Goal: Task Accomplishment & Management: Use online tool/utility

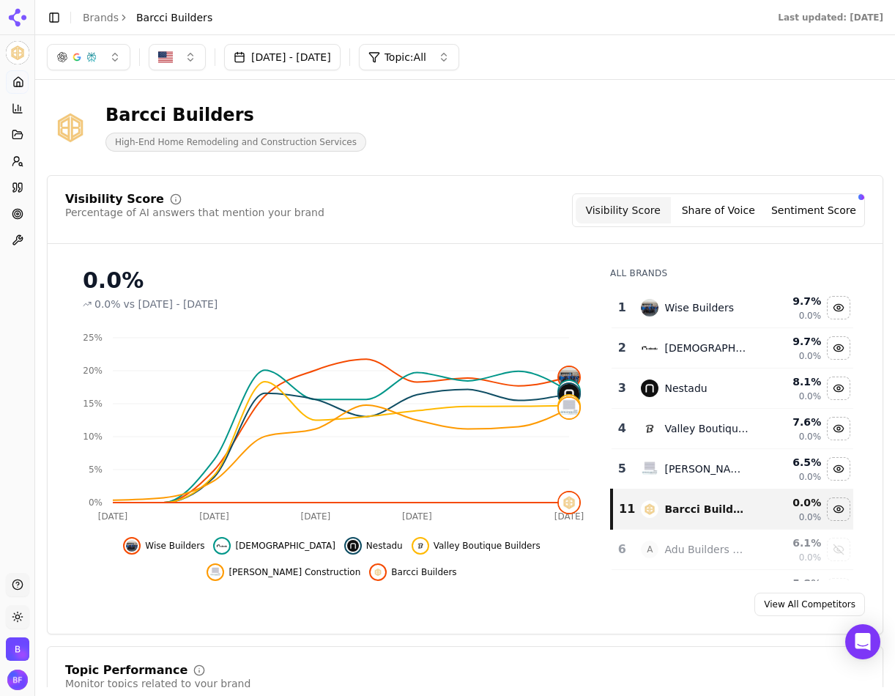
click at [13, 221] on link "Optimize" at bounding box center [17, 213] width 23 height 23
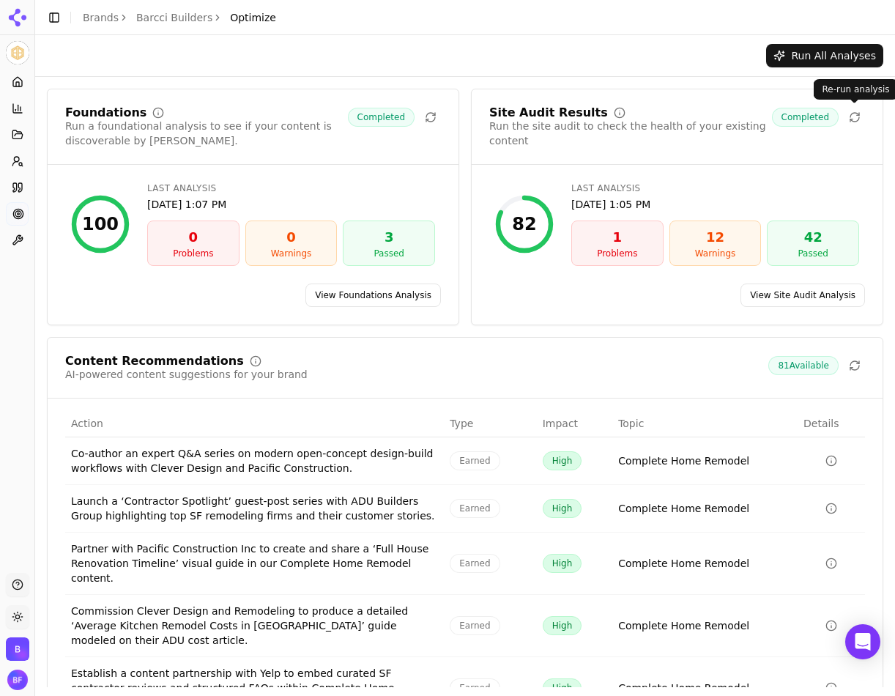
click at [857, 117] on icon at bounding box center [855, 117] width 12 height 12
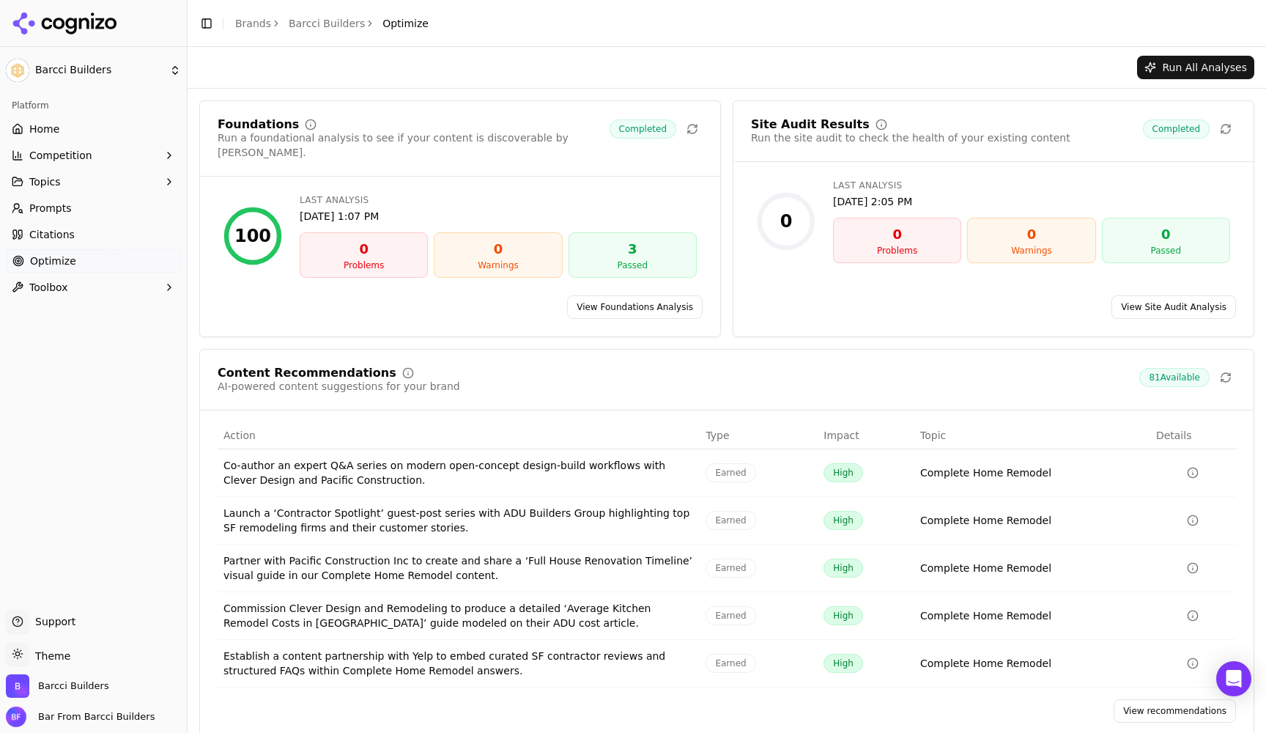
click at [849, 151] on div "Site Audit Results Run the site audit to check the health of your existing cont…" at bounding box center [994, 140] width 520 height 43
click at [895, 300] on link "View Site Audit Analysis" at bounding box center [1174, 306] width 125 height 23
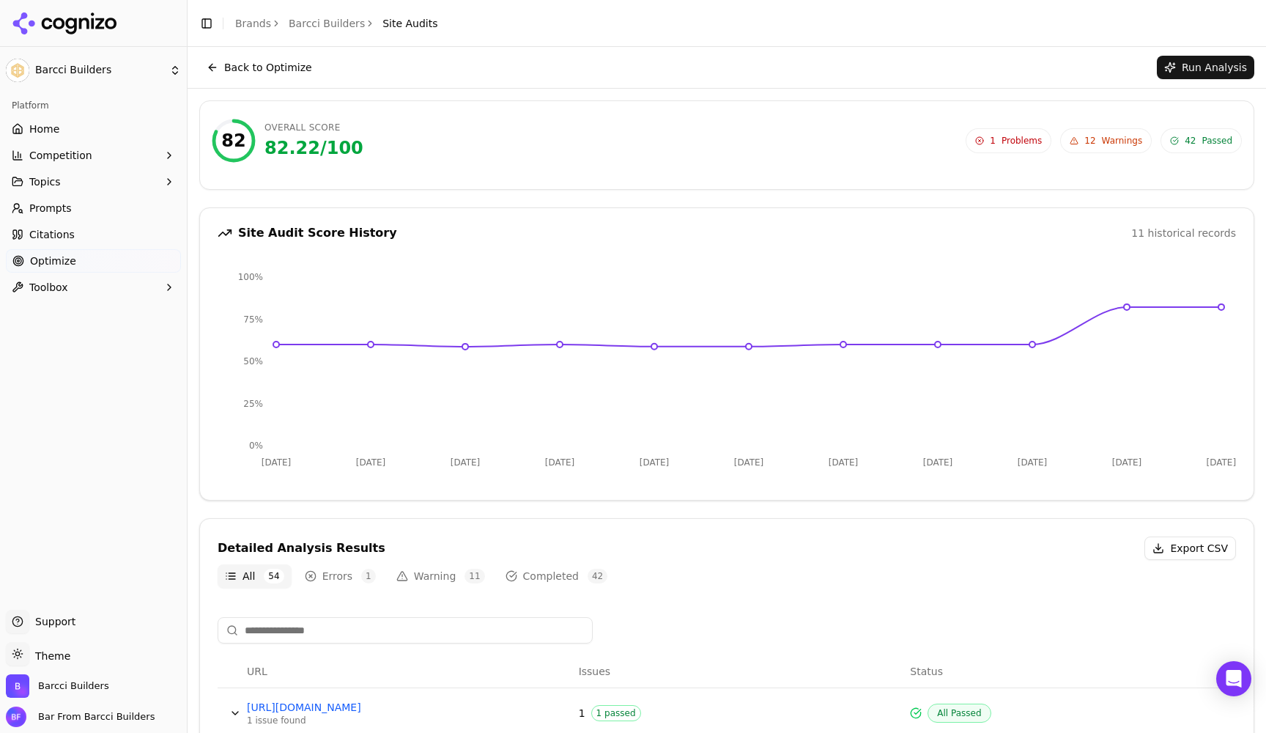
click at [895, 144] on span "12" at bounding box center [1090, 141] width 11 height 12
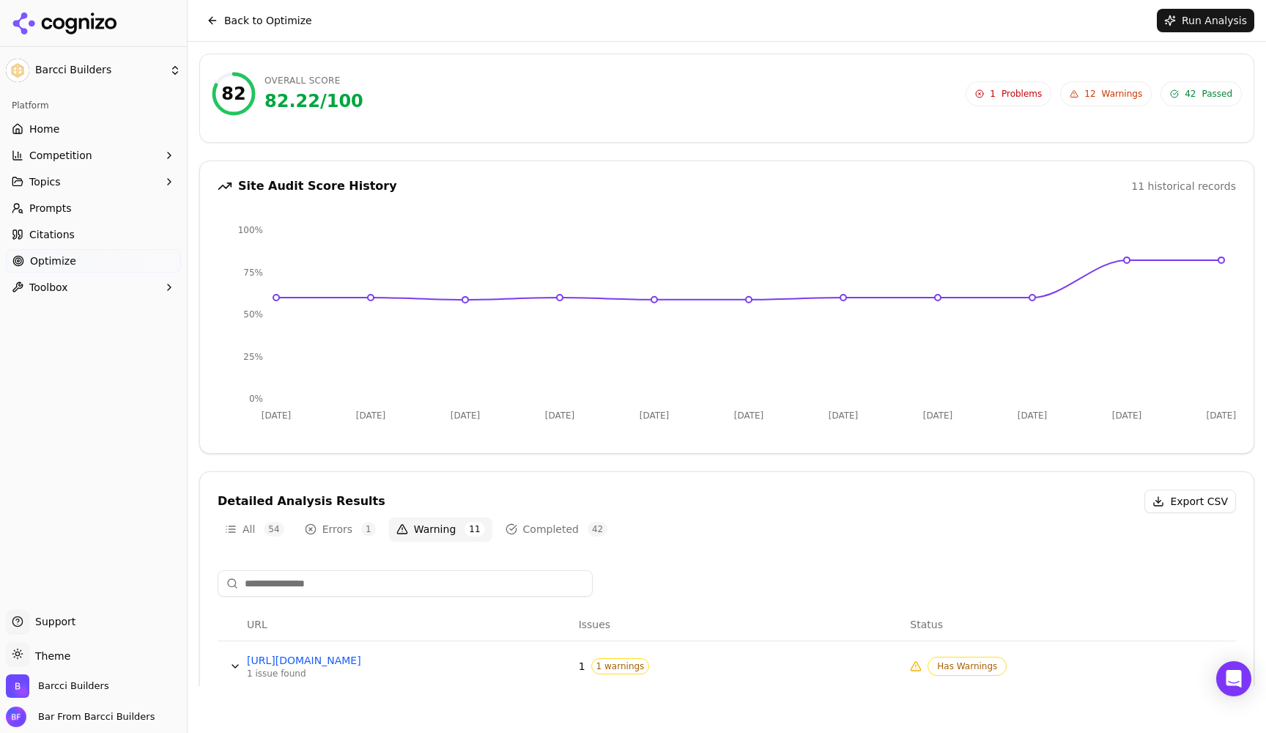
click at [895, 98] on span "Problems" at bounding box center [1022, 94] width 40 height 12
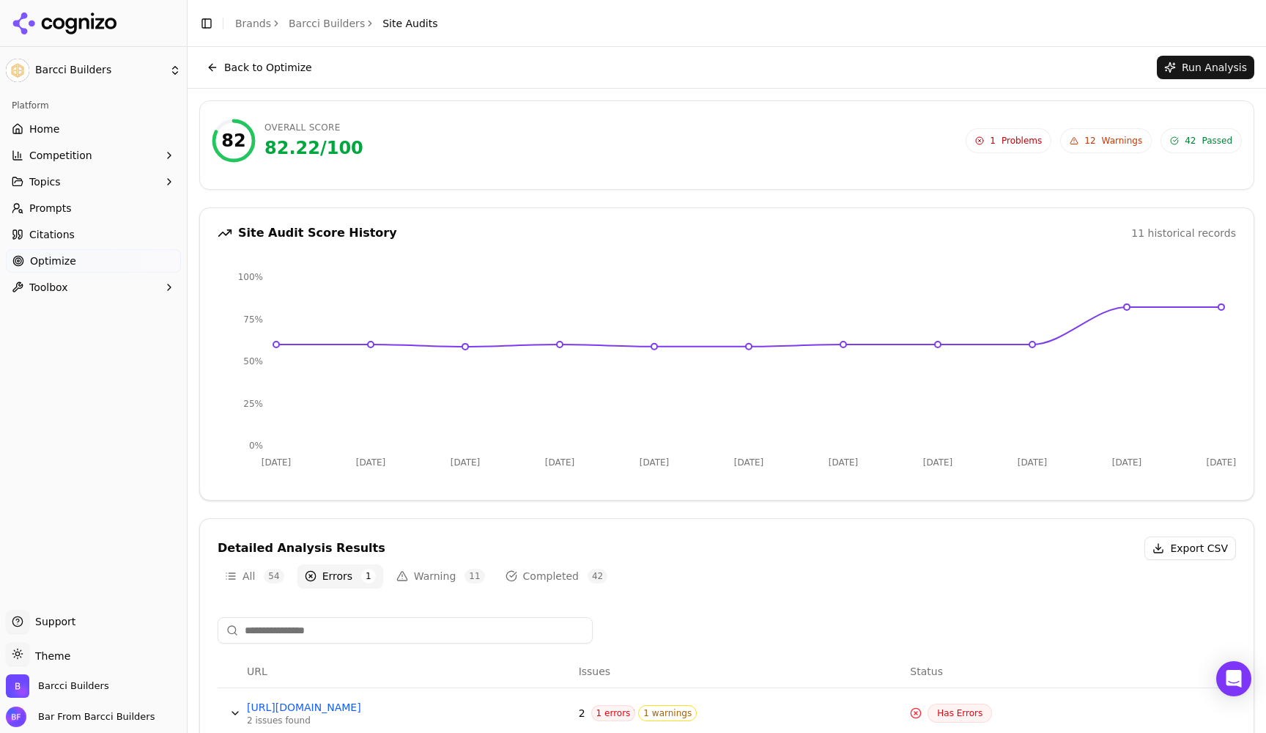
scroll to position [48, 0]
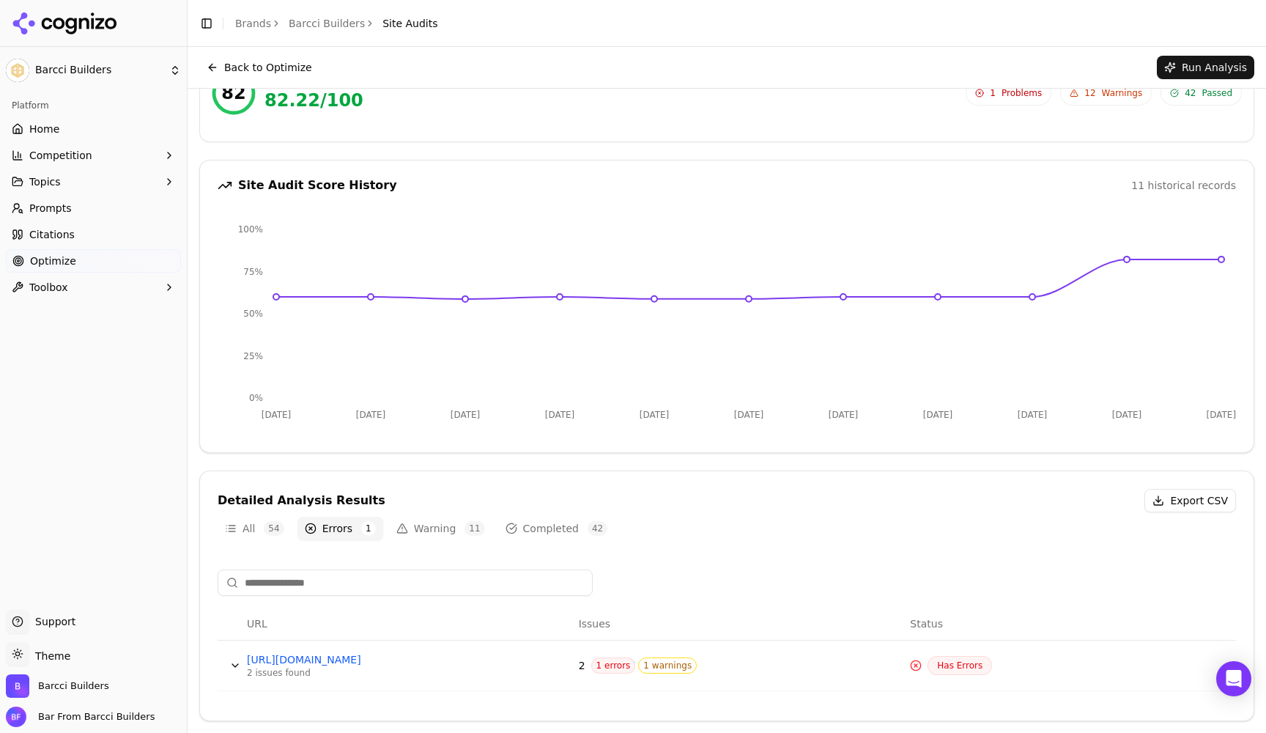
click at [233, 667] on button "Data table" at bounding box center [234, 665] width 23 height 23
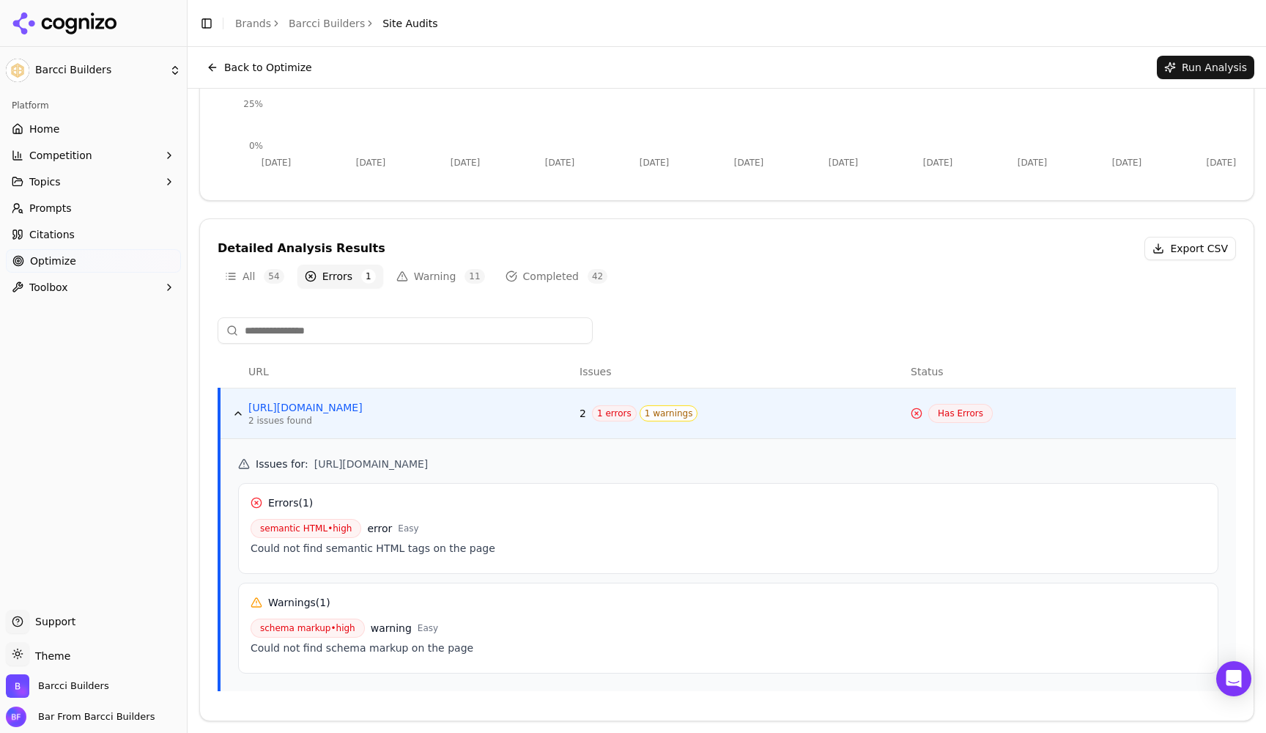
scroll to position [0, 0]
click at [438, 276] on button "Warning 11" at bounding box center [440, 276] width 103 height 23
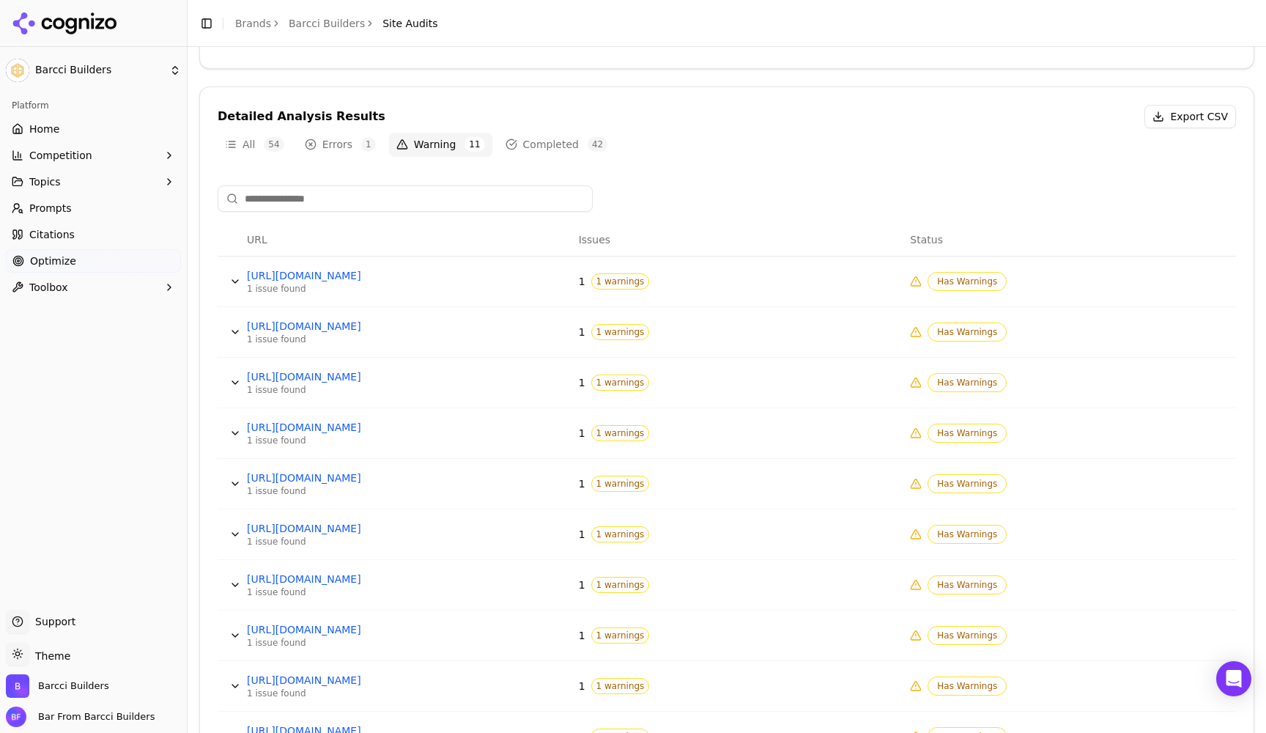
scroll to position [437, 0]
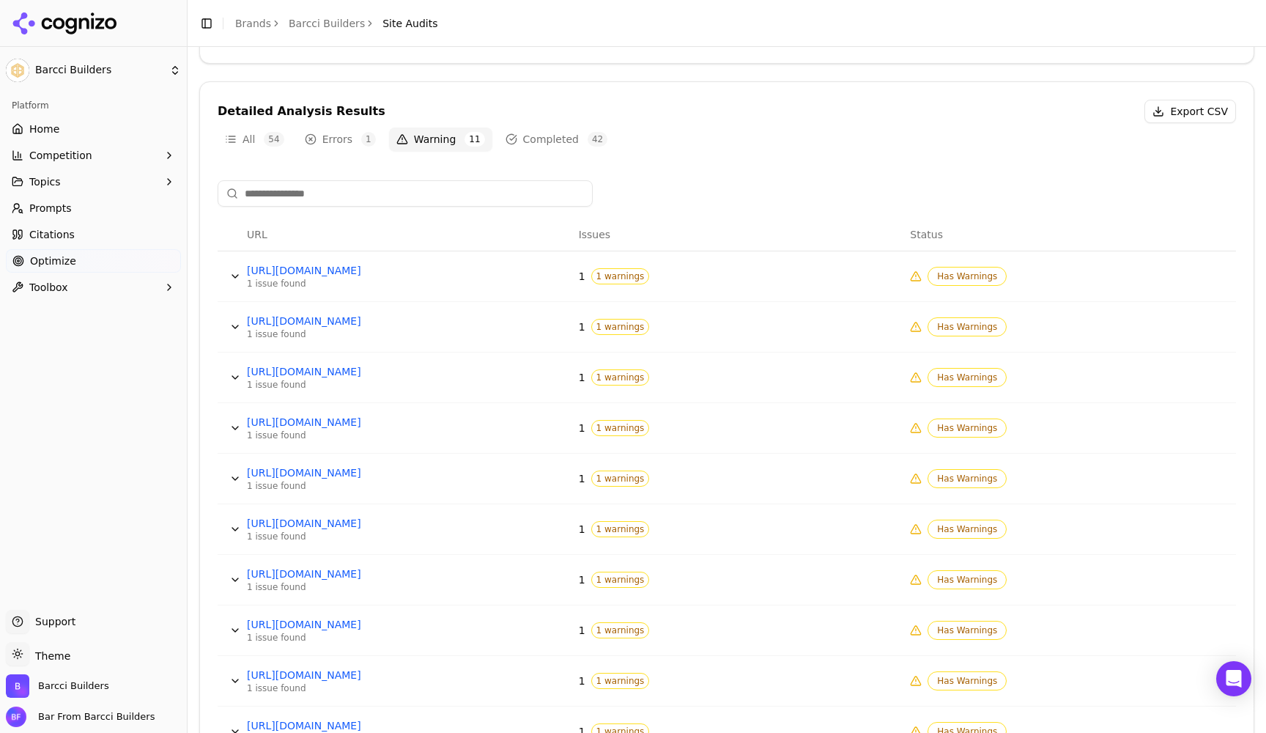
click at [237, 374] on button "Data table" at bounding box center [234, 377] width 23 height 23
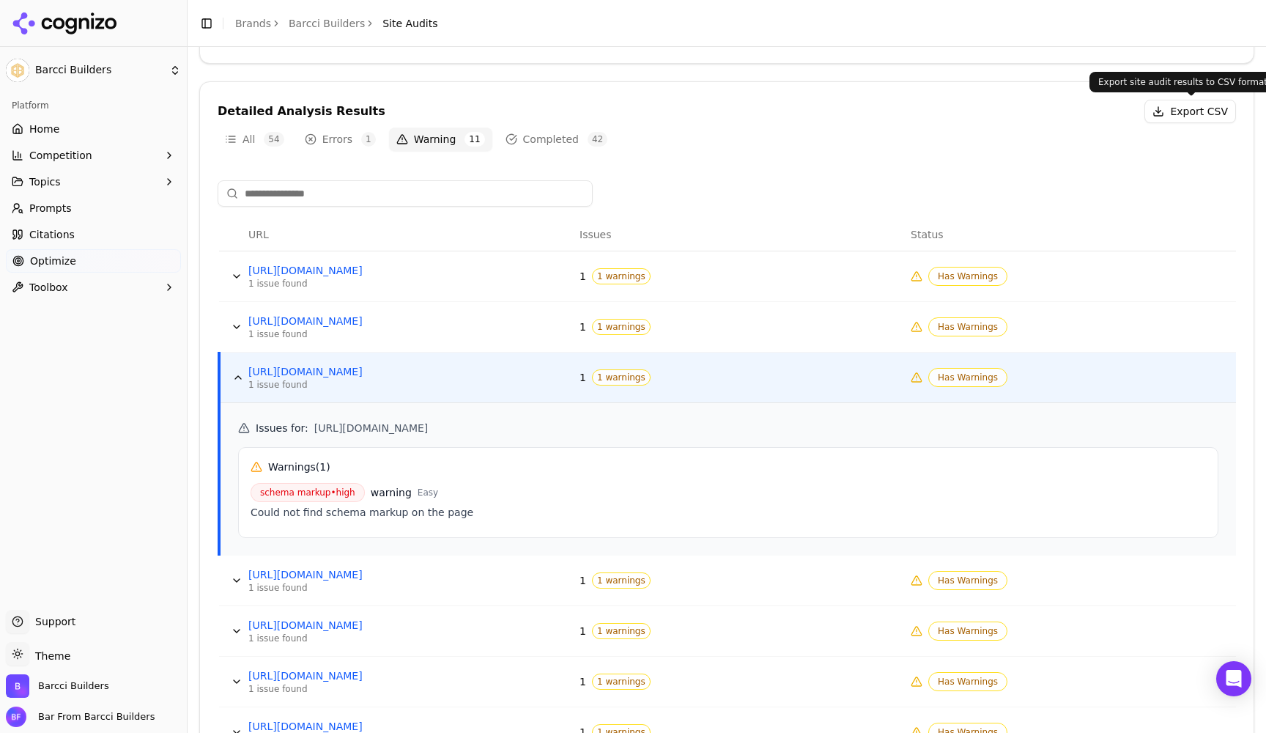
click at [895, 117] on button "Export CSV" at bounding box center [1191, 111] width 92 height 23
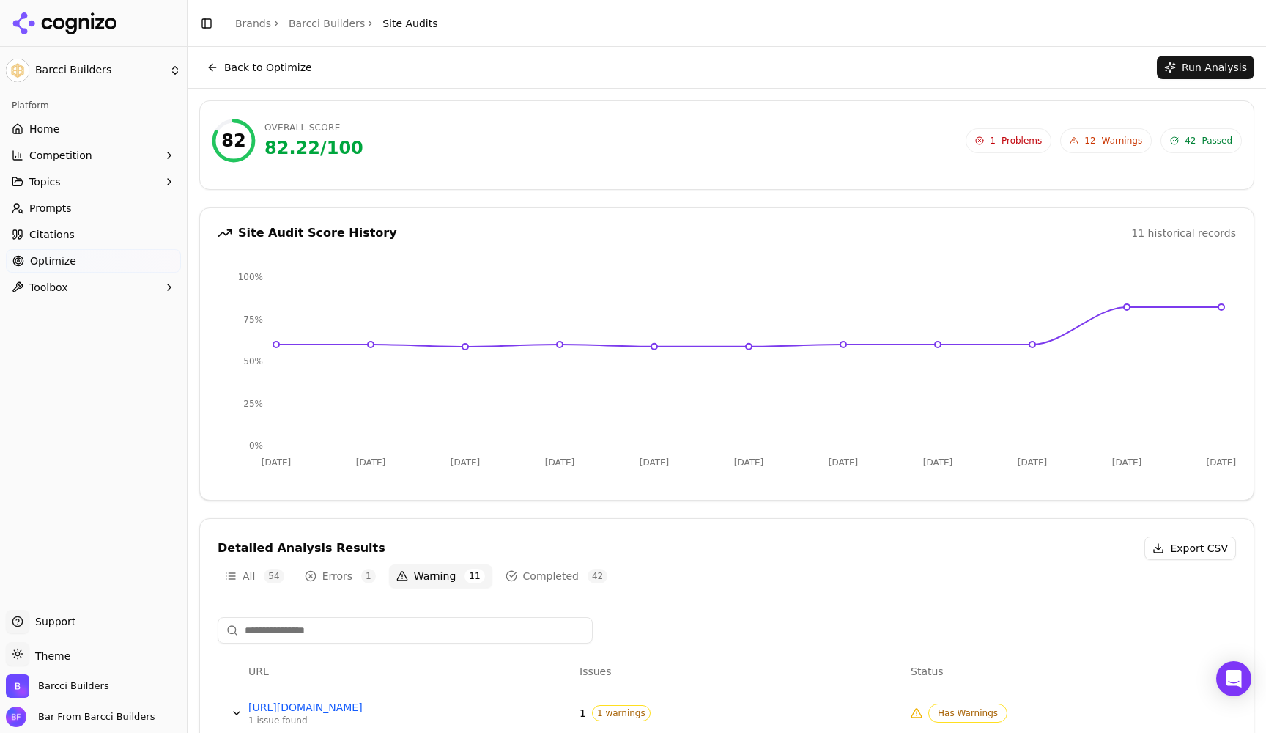
scroll to position [0, 0]
click at [725, 114] on div "82 Overall Score 82.22 / 100 1 Problems 12 Warnings 42 Passed 1 Problems 12 War…" at bounding box center [727, 145] width 1054 height 76
click at [895, 141] on span "Passed" at bounding box center [1217, 141] width 31 height 12
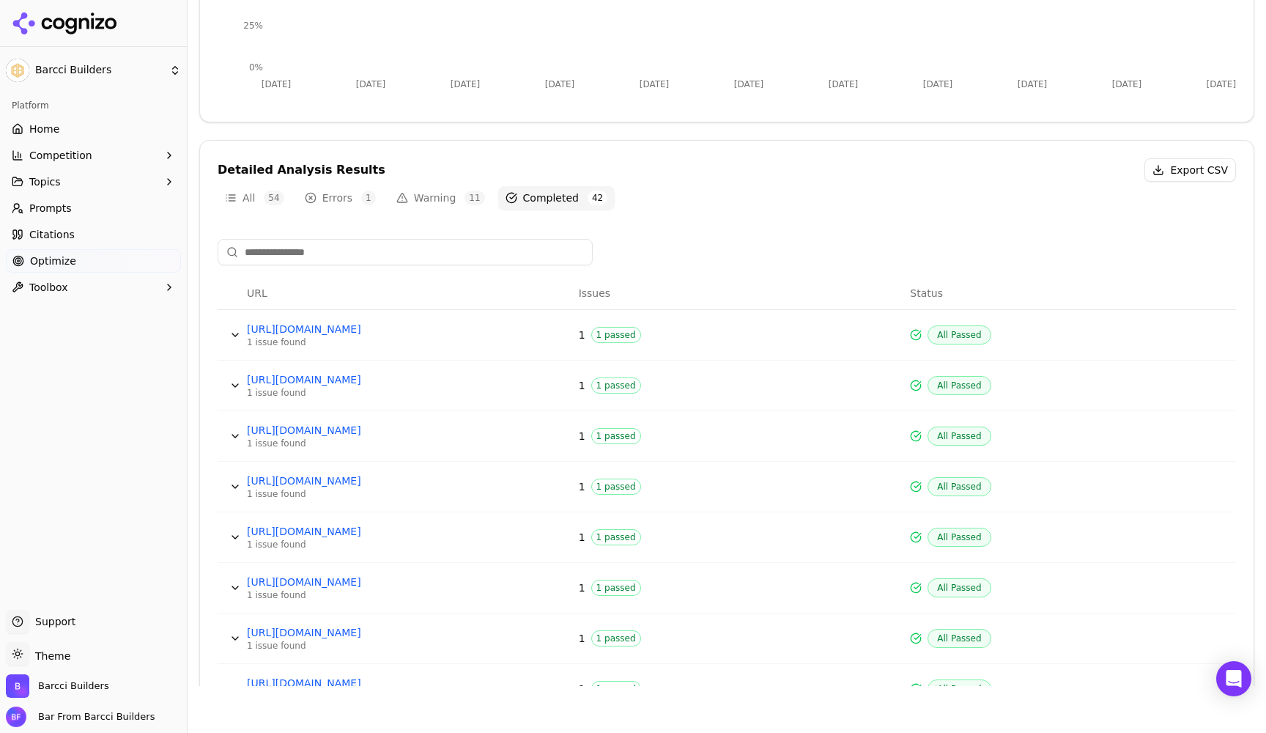
scroll to position [333, 0]
click at [237, 333] on button "Data table" at bounding box center [234, 332] width 23 height 23
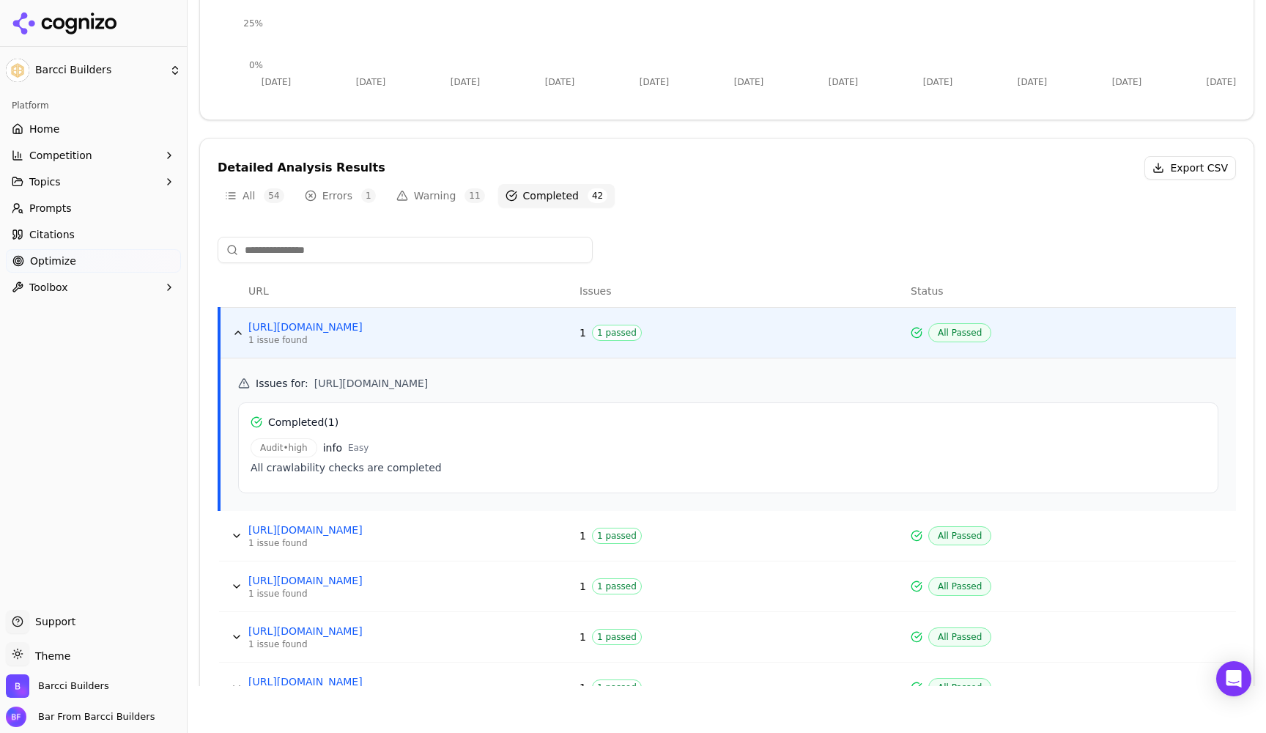
click at [234, 330] on button "Data table" at bounding box center [237, 332] width 23 height 23
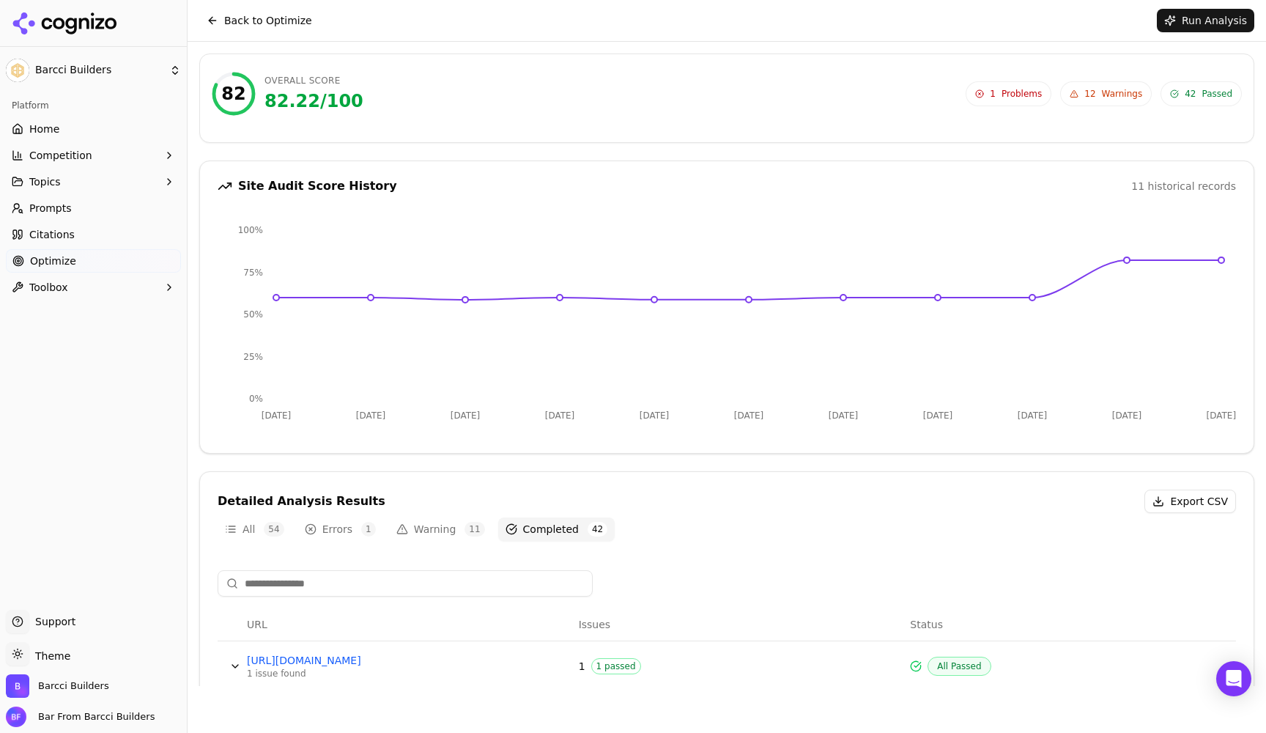
scroll to position [0, 0]
click at [47, 133] on span "Home" at bounding box center [44, 129] width 30 height 15
